Goal: Information Seeking & Learning: Learn about a topic

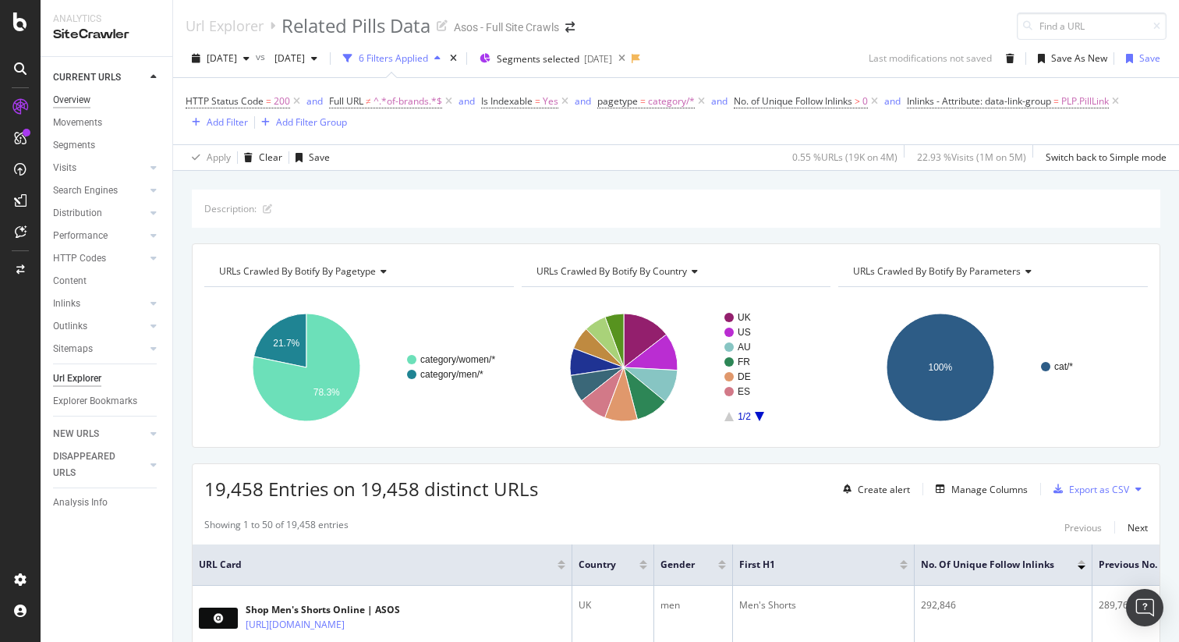
click at [72, 103] on div "Overview" at bounding box center [71, 100] width 37 height 16
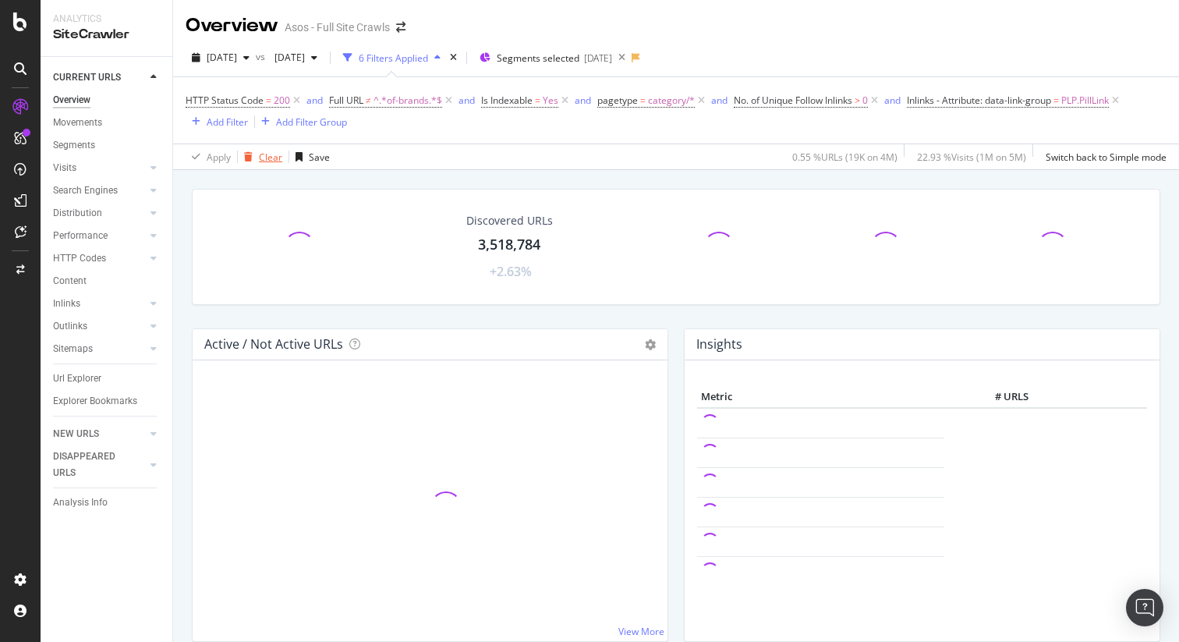
click at [271, 160] on div "Clear" at bounding box center [270, 157] width 23 height 13
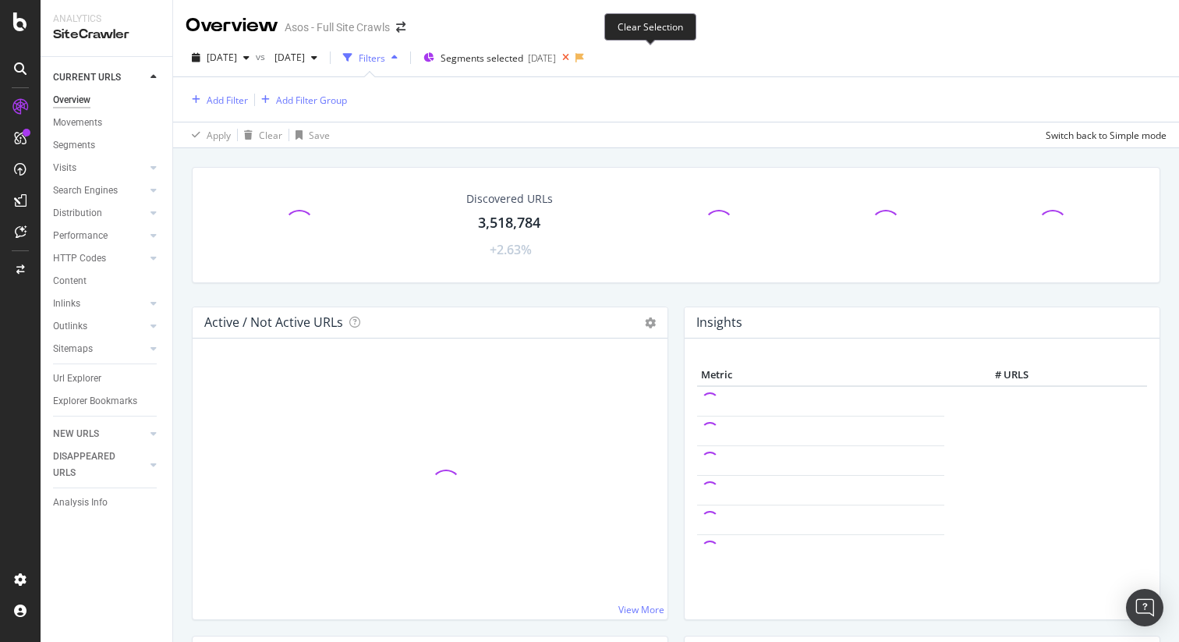
click at [576, 58] on icon at bounding box center [565, 58] width 19 height 22
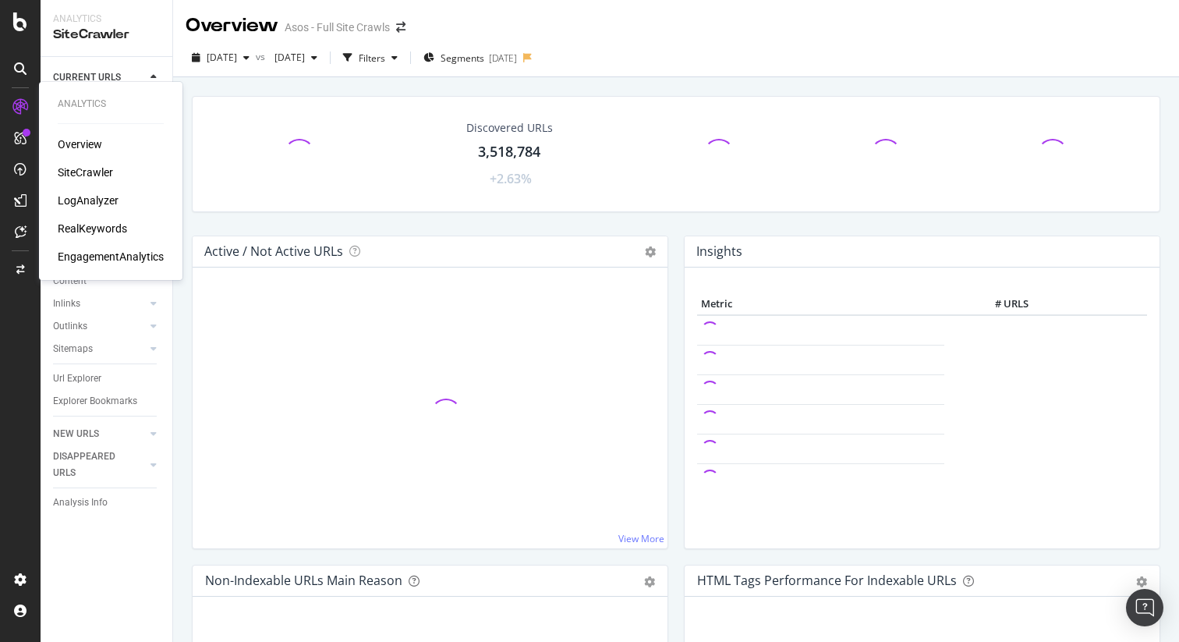
click at [83, 147] on div "Overview" at bounding box center [80, 144] width 44 height 16
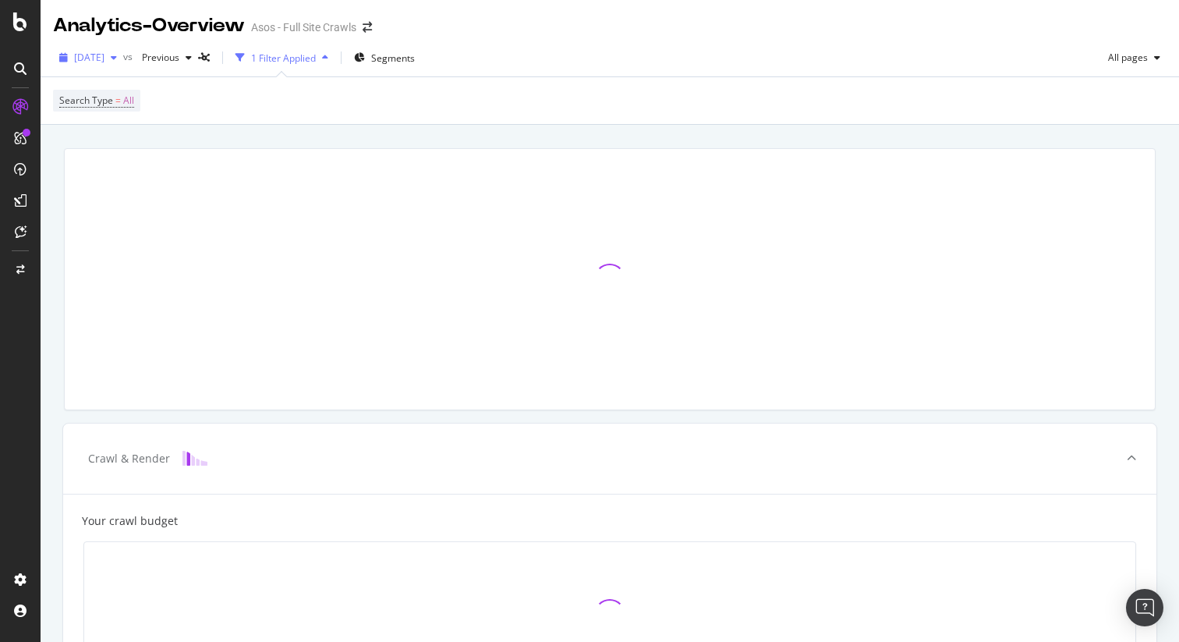
click at [105, 55] on span "2025 Sep. 16th" at bounding box center [89, 57] width 30 height 13
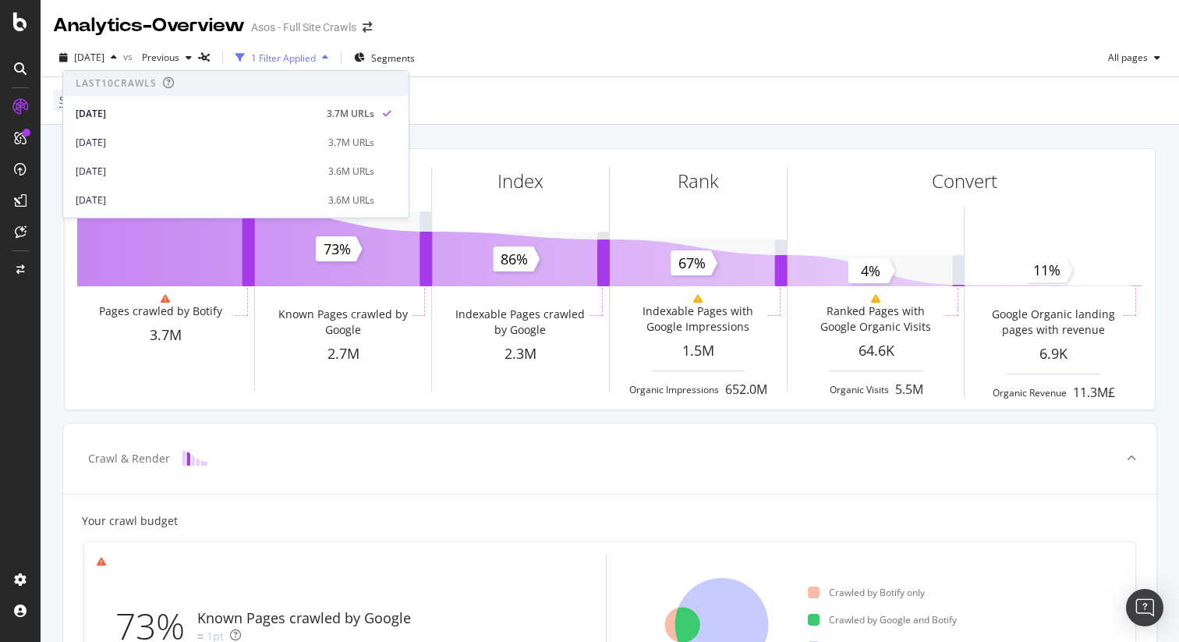
click at [556, 107] on div "Search Type = All" at bounding box center [610, 100] width 1114 height 47
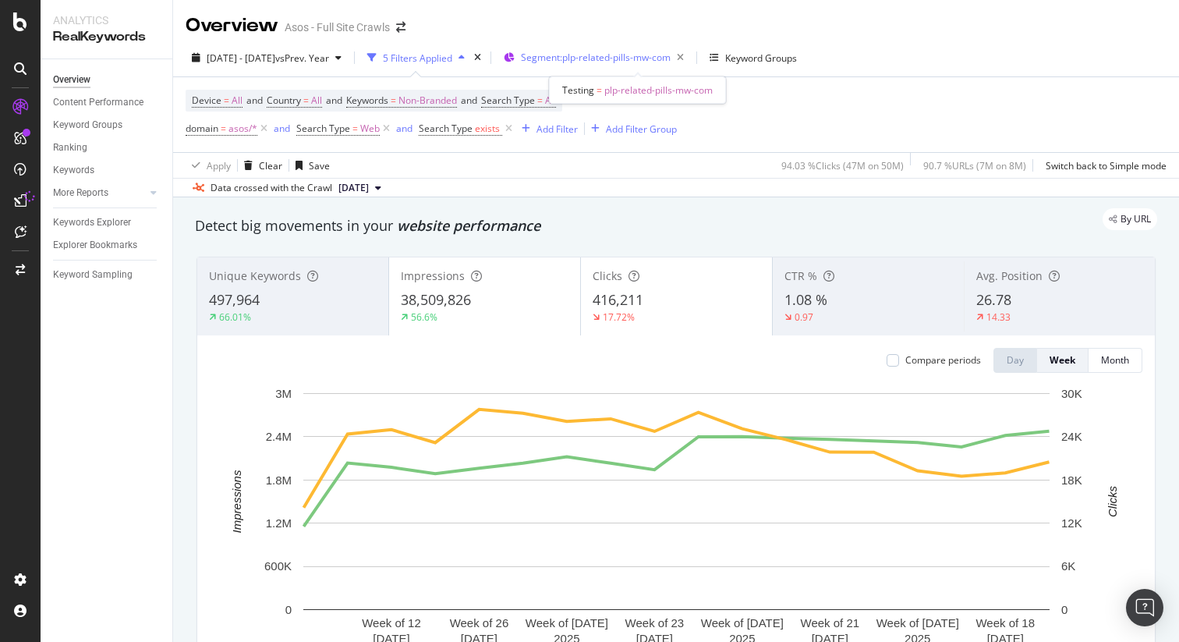
click at [671, 55] on span "Segment: plp-related-pills-mw-com" at bounding box center [596, 57] width 150 height 13
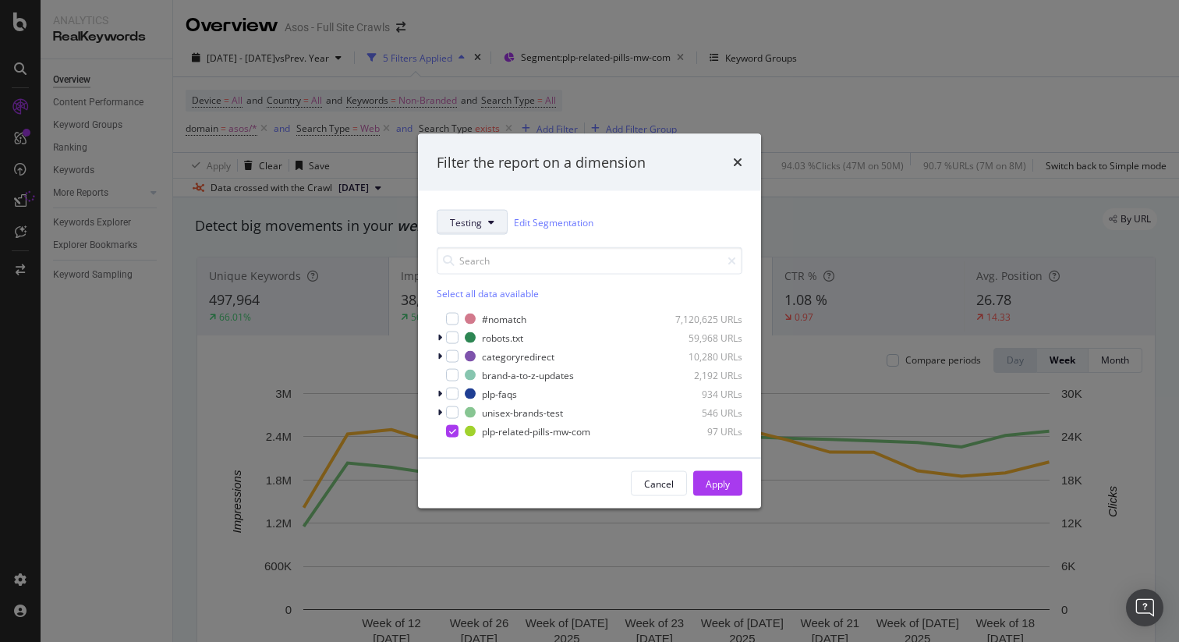
click at [484, 222] on button "Testing" at bounding box center [472, 222] width 71 height 25
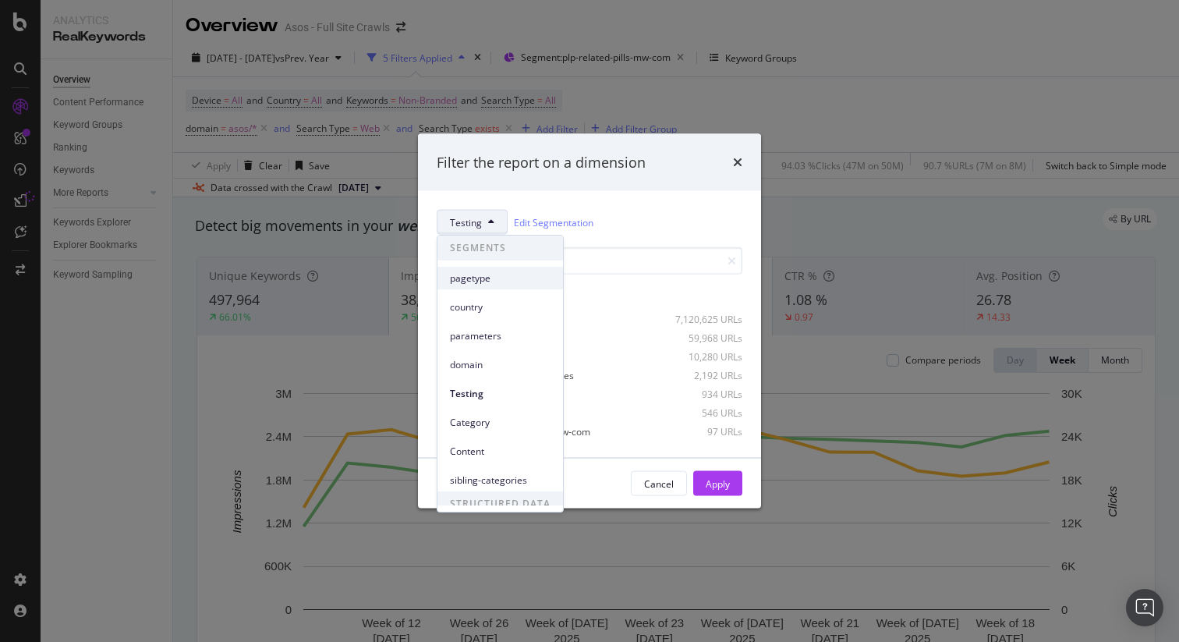
click at [498, 271] on span "pagetype" at bounding box center [500, 278] width 101 height 14
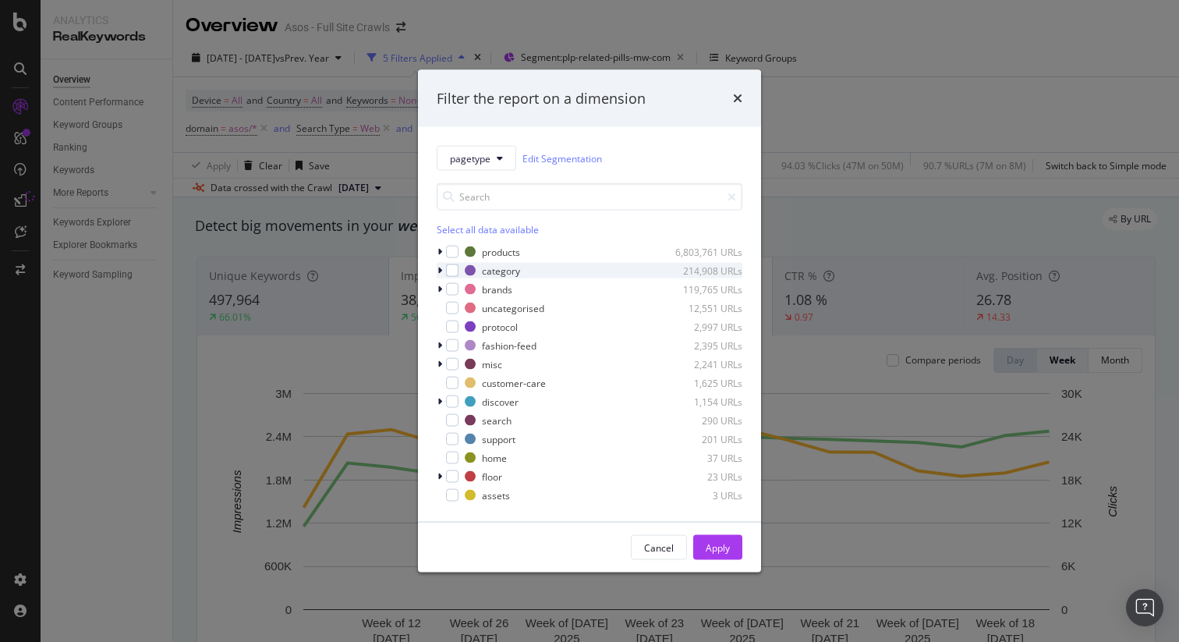
click at [442, 269] on div "modal" at bounding box center [441, 271] width 9 height 16
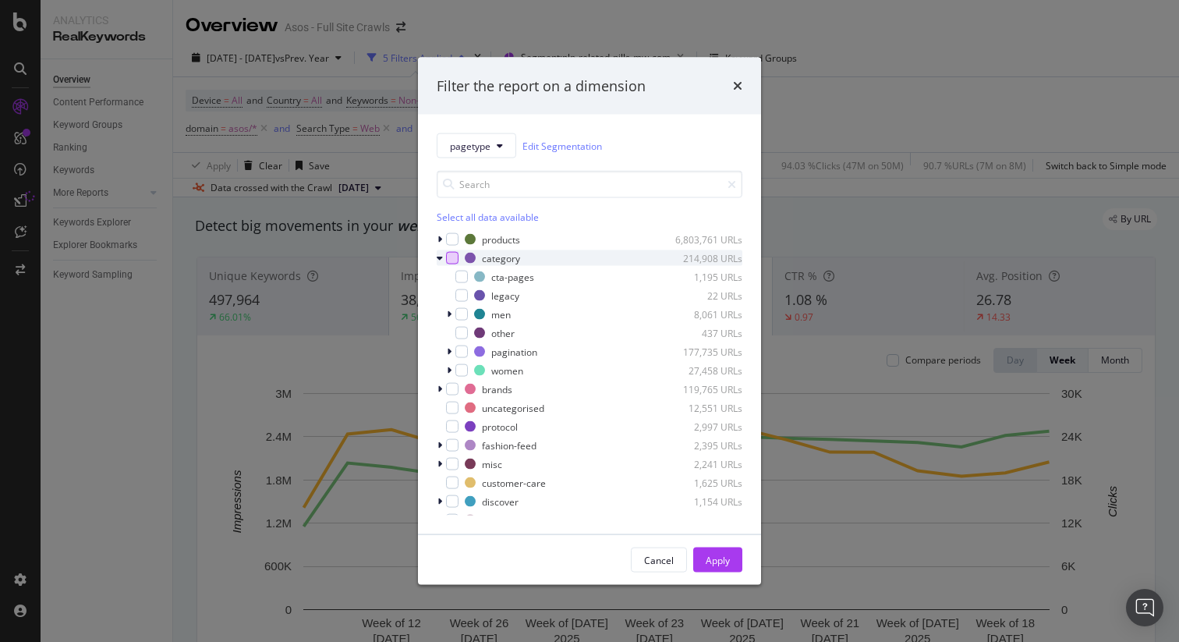
click at [453, 262] on div "modal" at bounding box center [452, 258] width 12 height 12
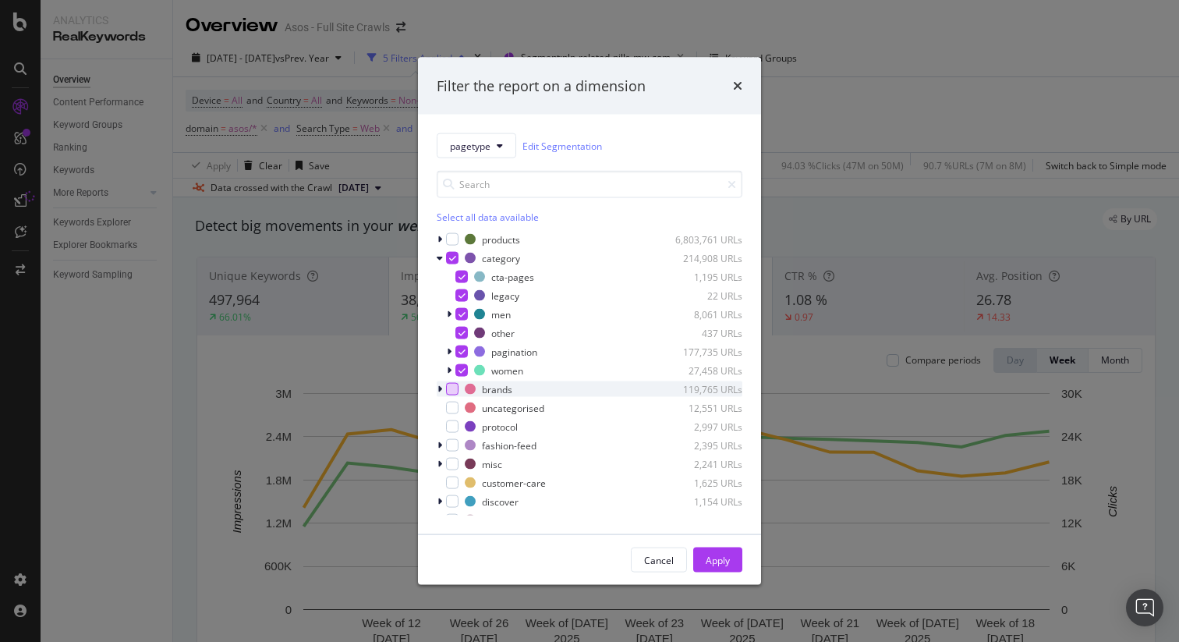
click at [452, 388] on div "modal" at bounding box center [452, 389] width 12 height 12
click at [718, 557] on div "Apply" at bounding box center [718, 559] width 24 height 13
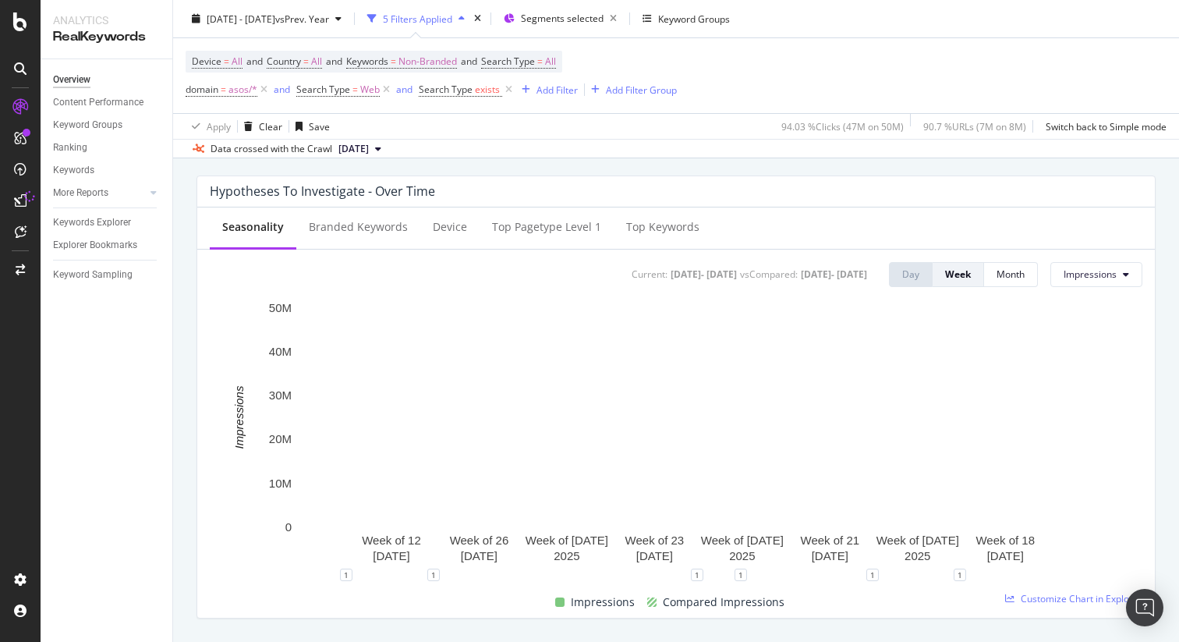
scroll to position [594, 0]
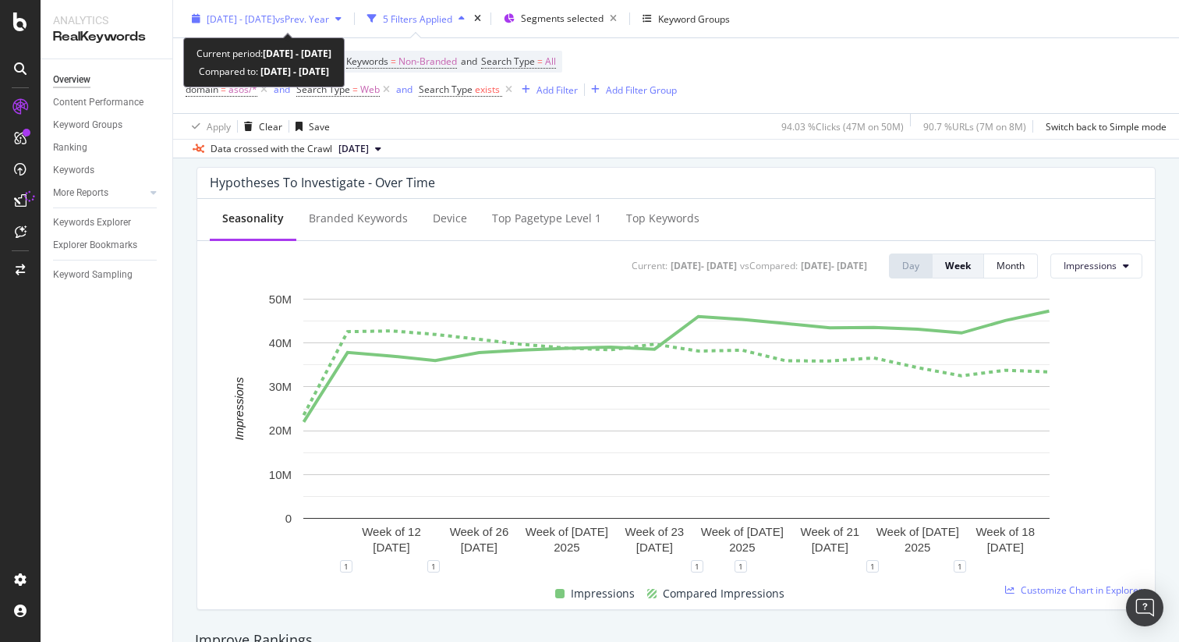
click at [275, 13] on span "2025 May. 1st - Aug. 31st" at bounding box center [241, 18] width 69 height 13
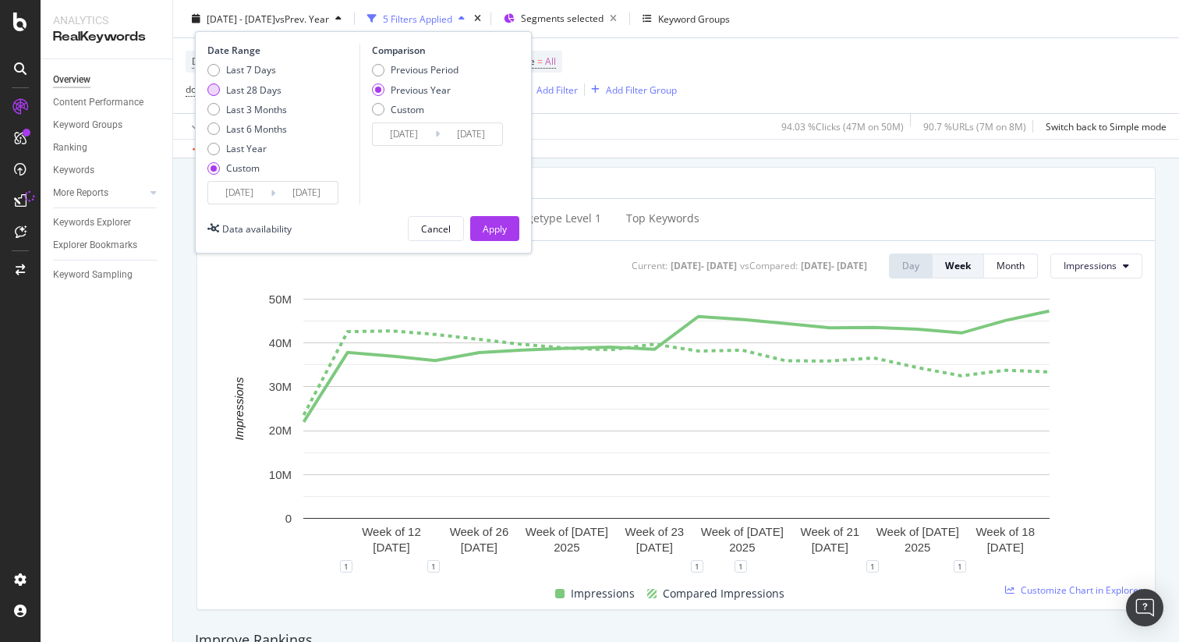
click at [255, 86] on div "Last 28 Days" at bounding box center [253, 89] width 55 height 13
type input "2025/08/22"
type input "2025/09/18"
type input "2024/08/23"
type input "2024/09/19"
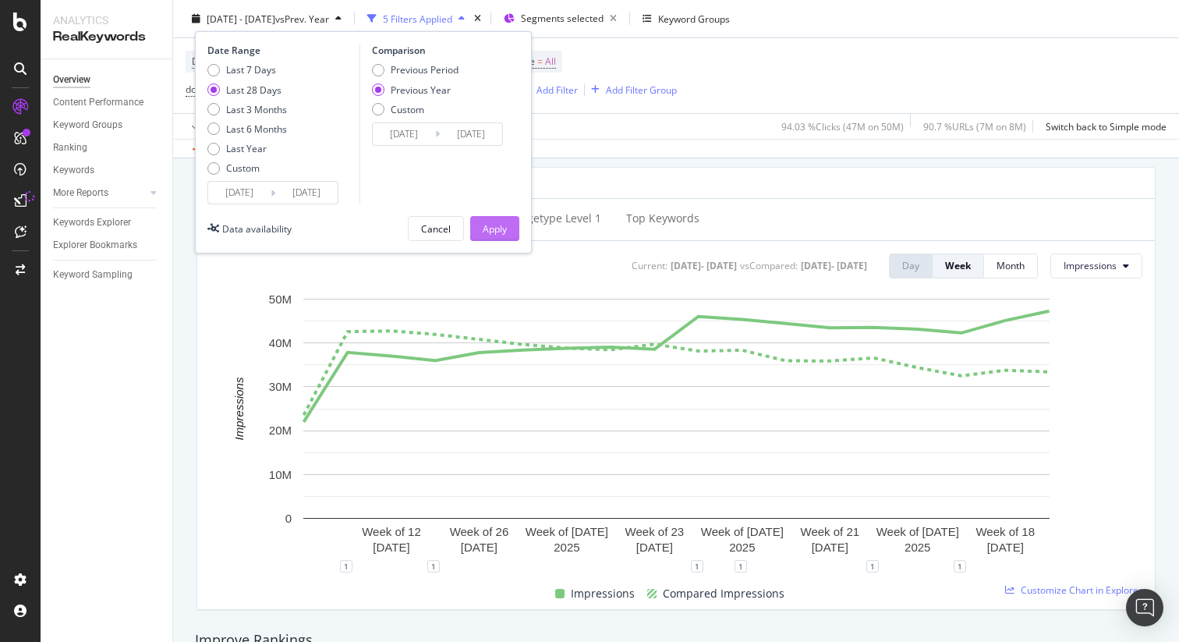
click at [486, 228] on div "Apply" at bounding box center [495, 228] width 24 height 13
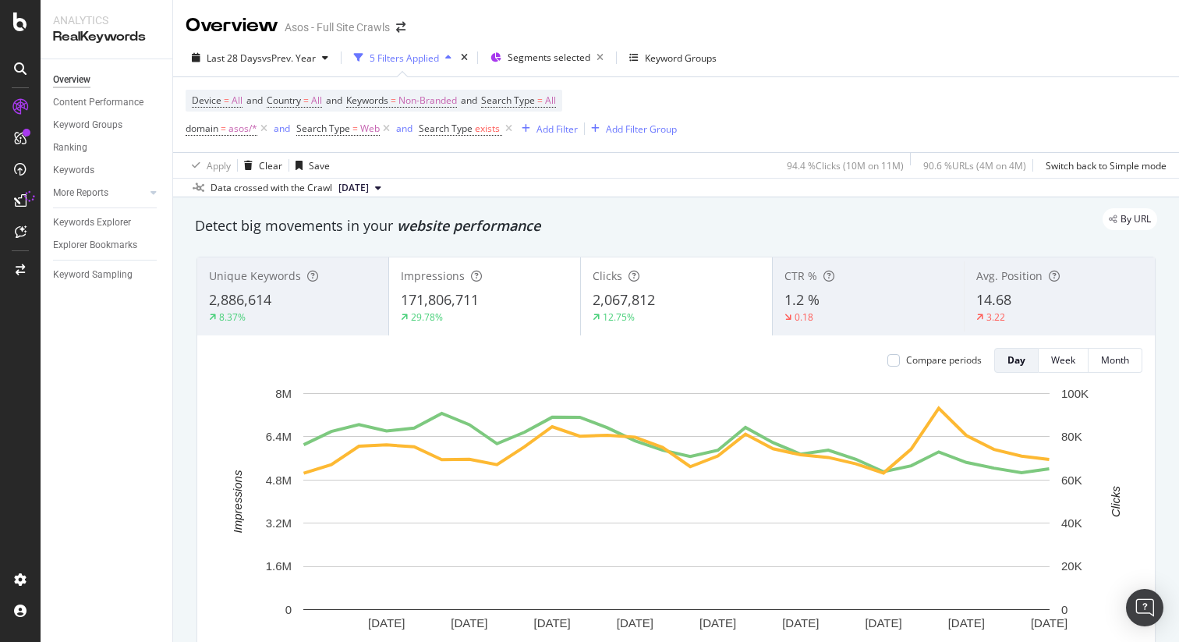
click at [354, 296] on div "2,886,614" at bounding box center [293, 300] width 168 height 20
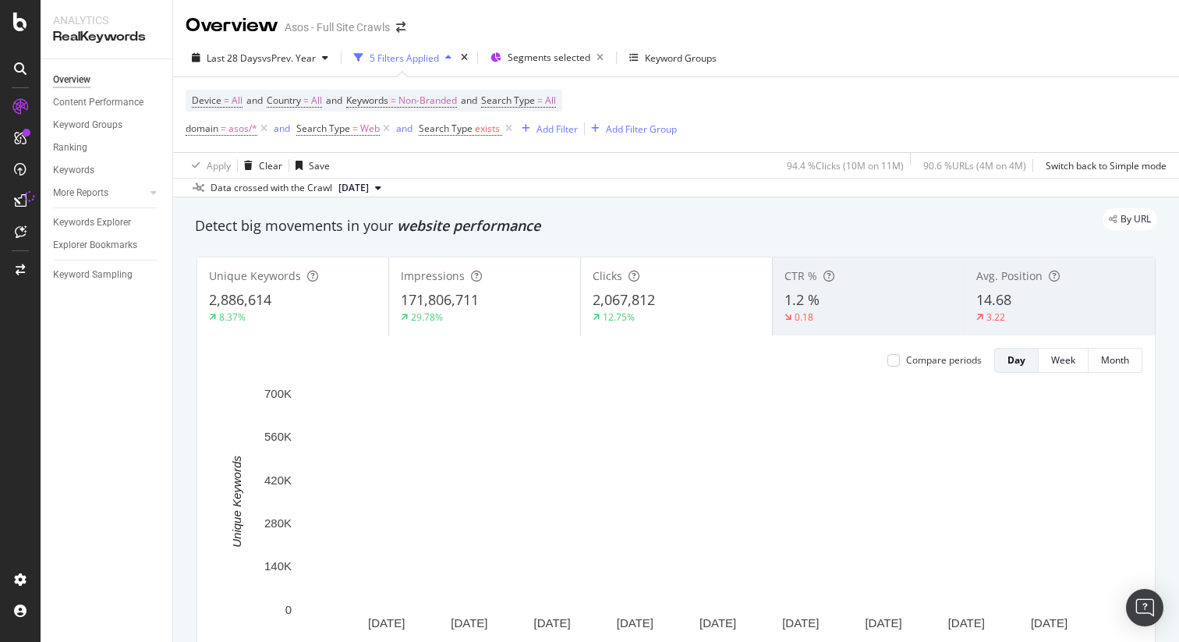
click at [356, 297] on div "2,886,614" at bounding box center [293, 300] width 168 height 20
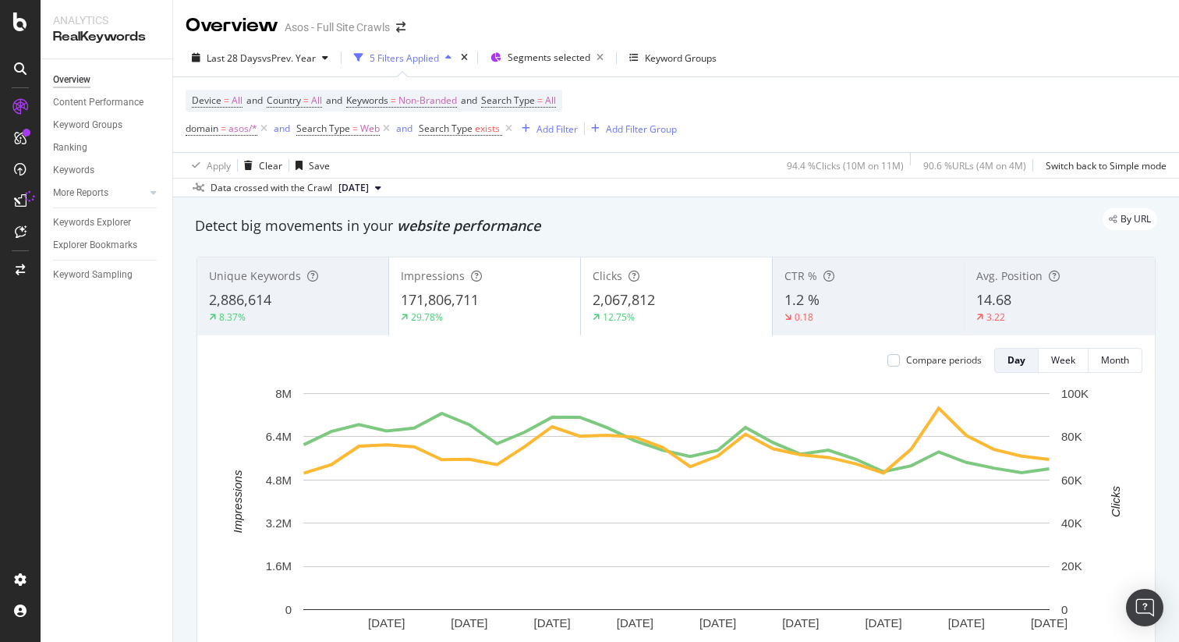
click at [1029, 292] on div "14.68" at bounding box center [1060, 300] width 167 height 20
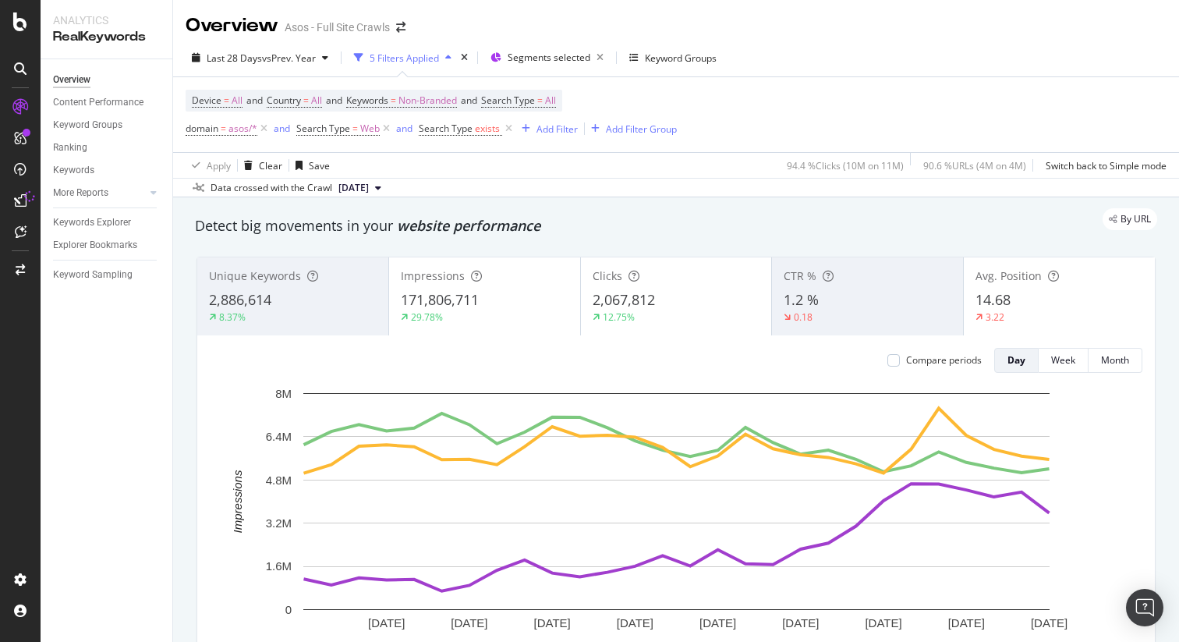
click at [1026, 292] on div "14.68" at bounding box center [1060, 300] width 168 height 20
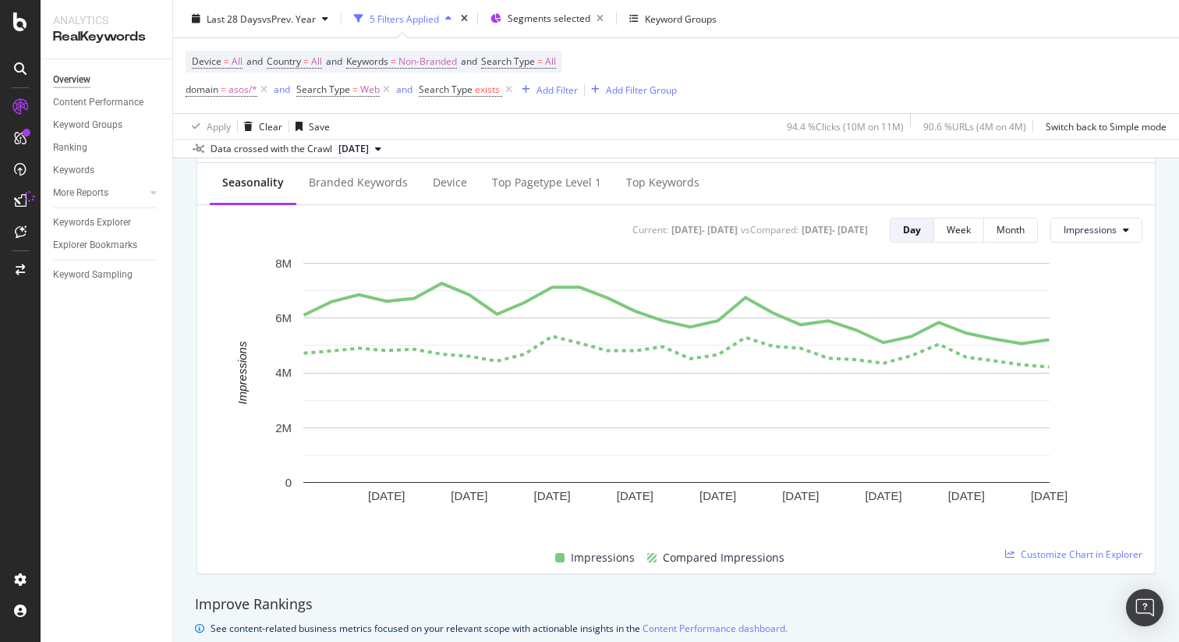
scroll to position [634, 0]
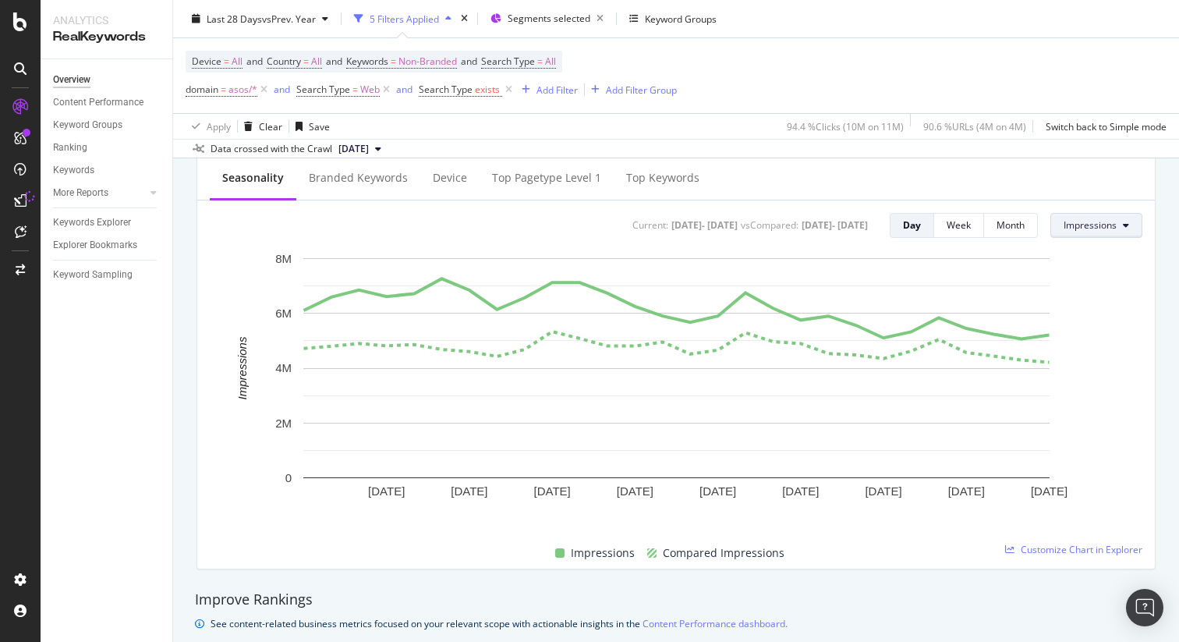
click at [1114, 229] on span "Impressions" at bounding box center [1090, 224] width 53 height 13
click at [1110, 245] on div "Clicks" at bounding box center [1100, 256] width 98 height 23
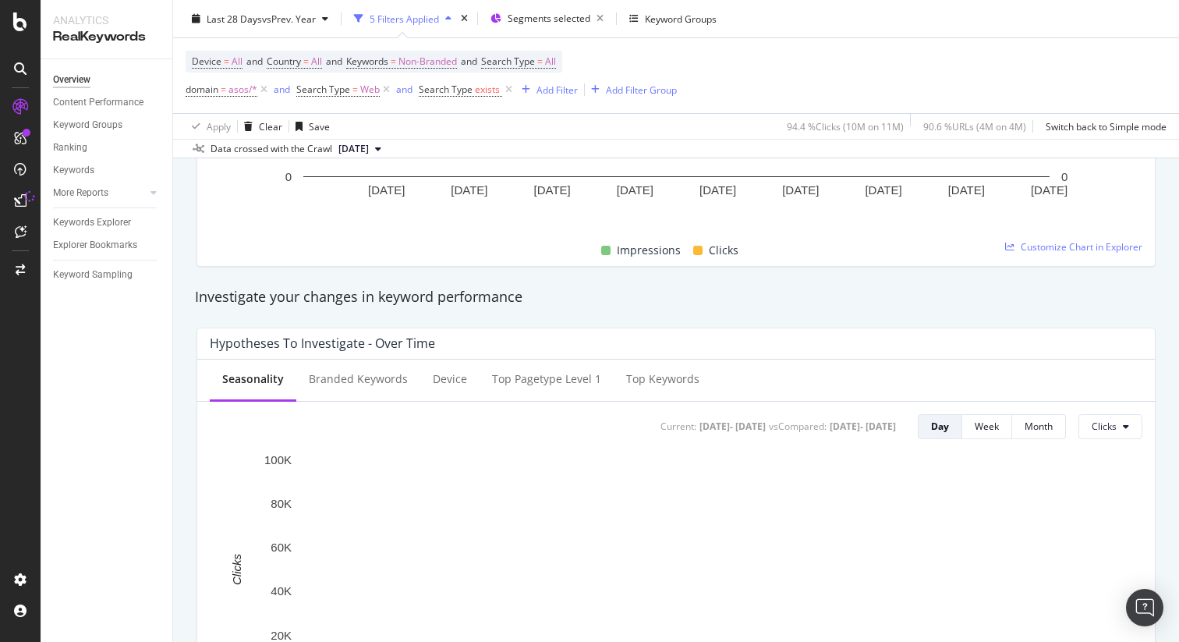
scroll to position [0, 0]
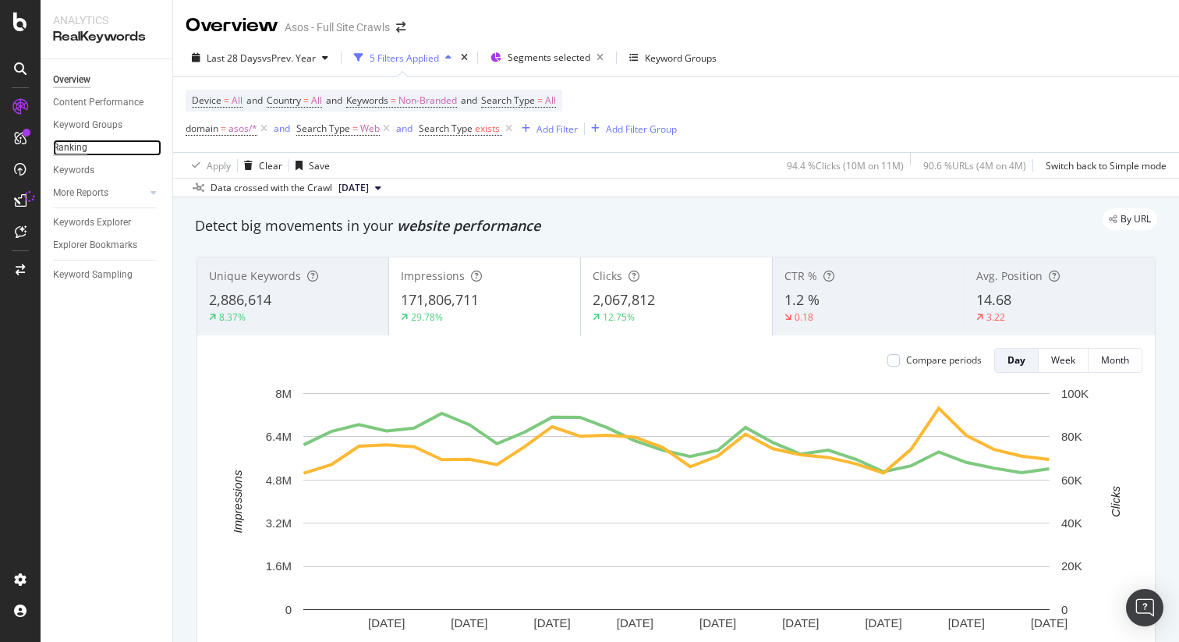
click at [64, 147] on div "Ranking" at bounding box center [70, 148] width 34 height 16
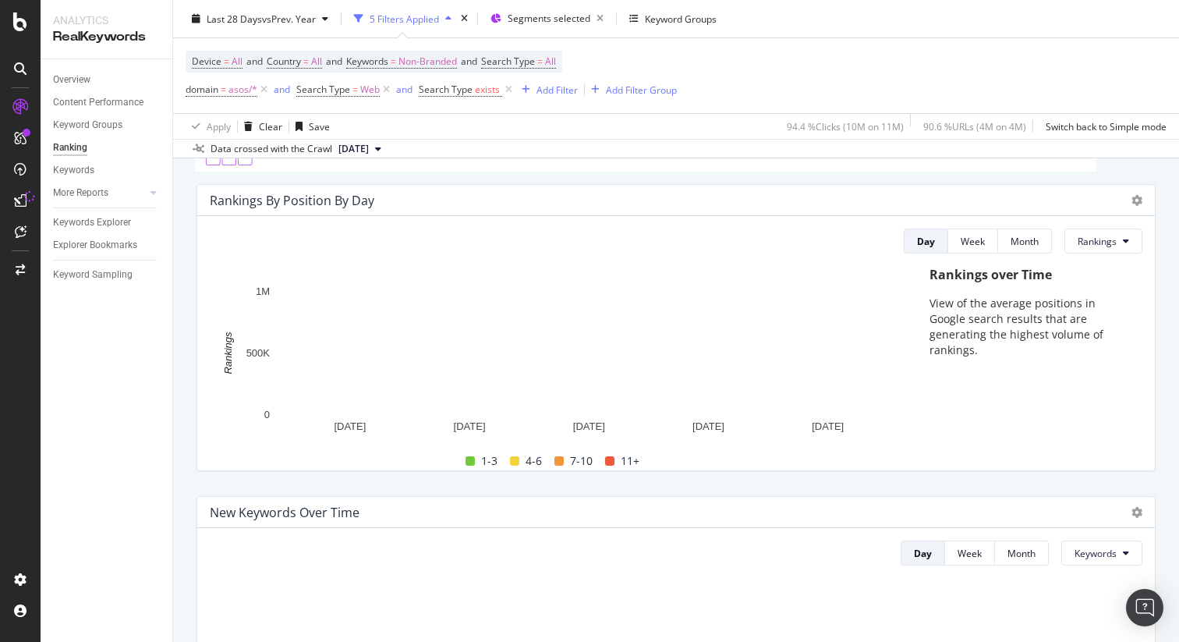
scroll to position [94, 0]
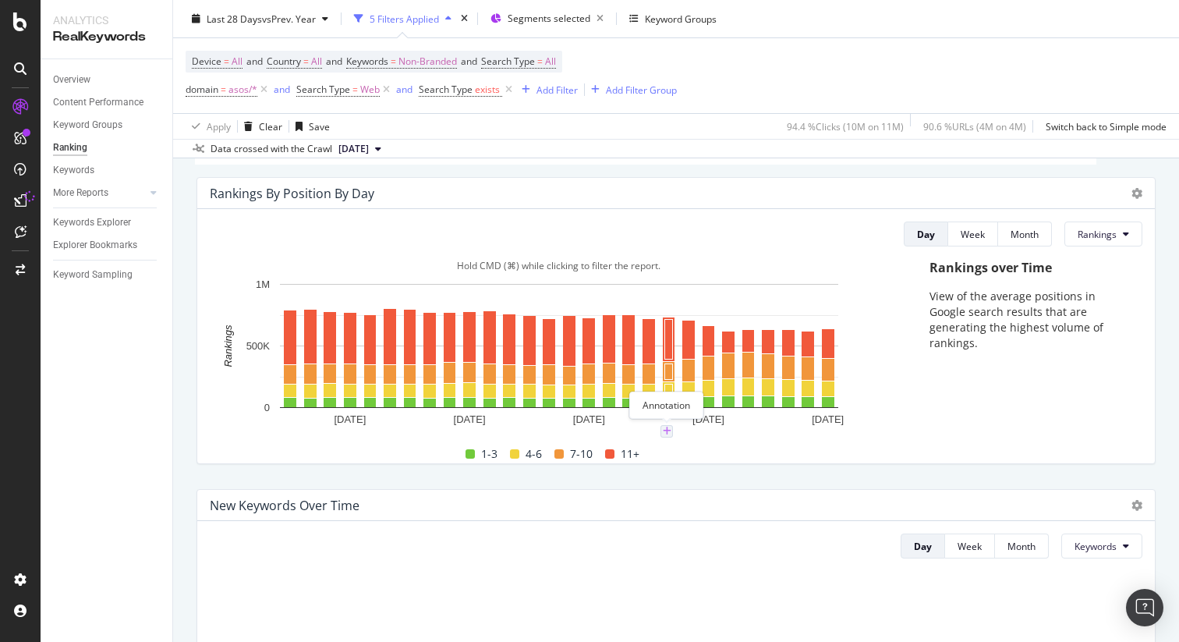
click at [668, 430] on icon "plus" at bounding box center [667, 431] width 9 height 9
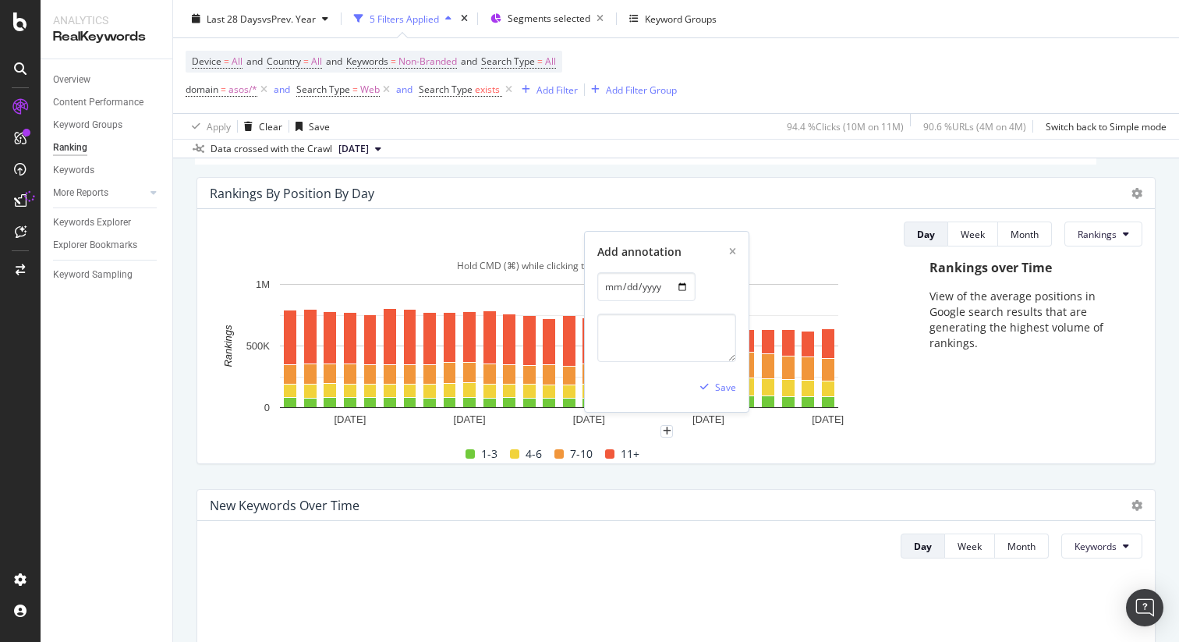
click at [714, 446] on div "1-3 4-6 7-10 11+" at bounding box center [553, 454] width 698 height 20
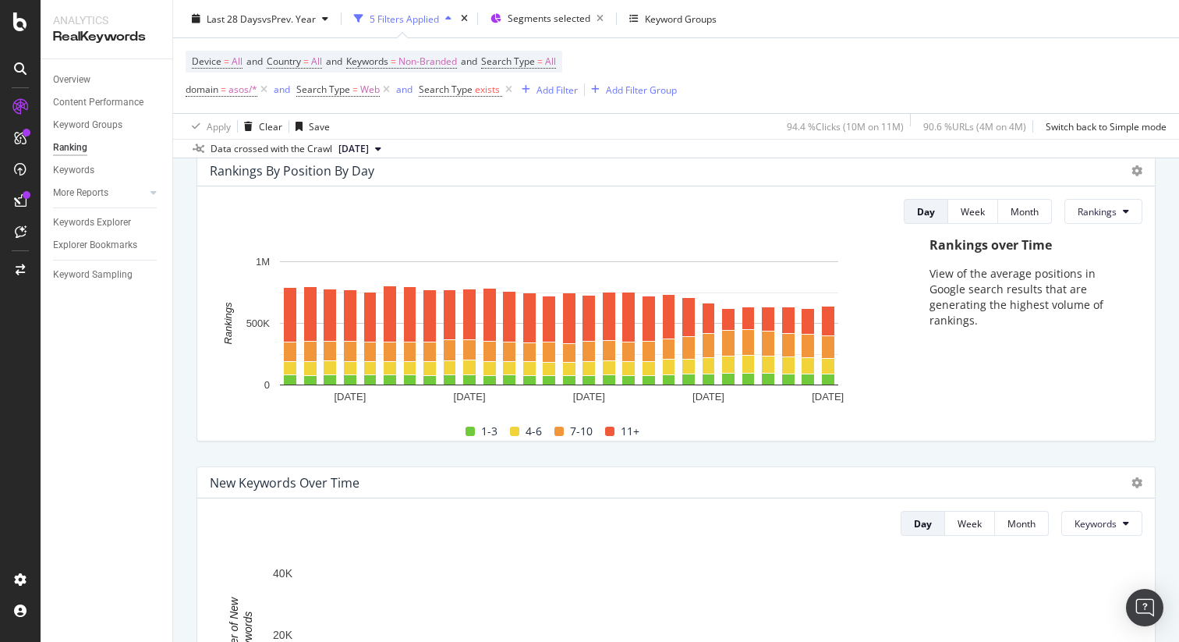
scroll to position [0, 0]
